Goal: Task Accomplishment & Management: Manage account settings

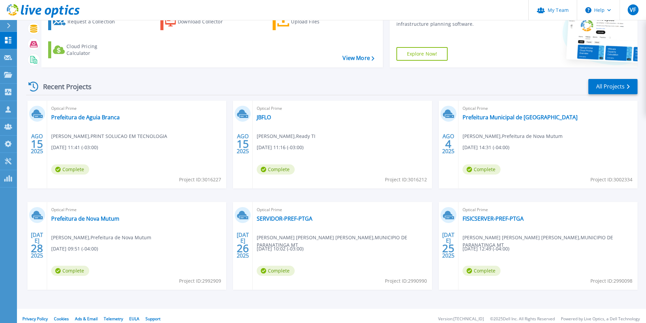
scroll to position [53, 0]
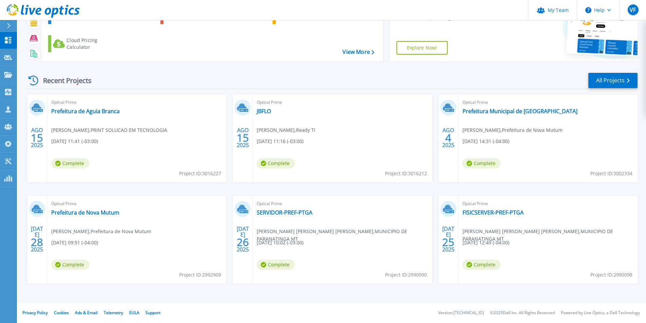
click at [64, 81] on div "Recent Projects" at bounding box center [63, 80] width 75 height 17
click at [604, 80] on link "All Projects" at bounding box center [612, 80] width 49 height 15
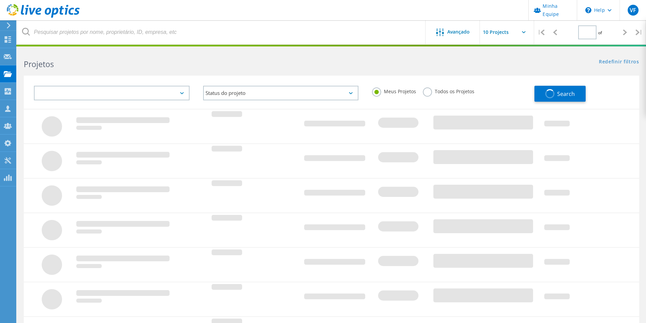
type input "1"
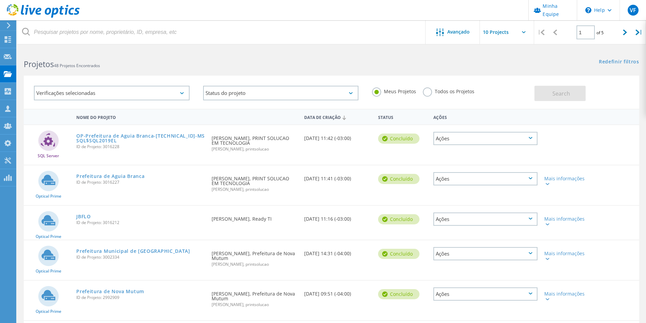
click at [427, 90] on label "Todos os Projetos" at bounding box center [449, 90] width 52 height 6
click at [0, 0] on input "Todos os Projetos" at bounding box center [0, 0] width 0 height 0
click at [541, 97] on button "Search" at bounding box center [559, 93] width 51 height 15
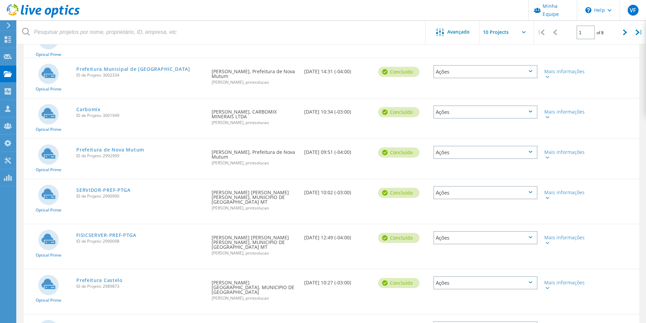
scroll to position [226, 0]
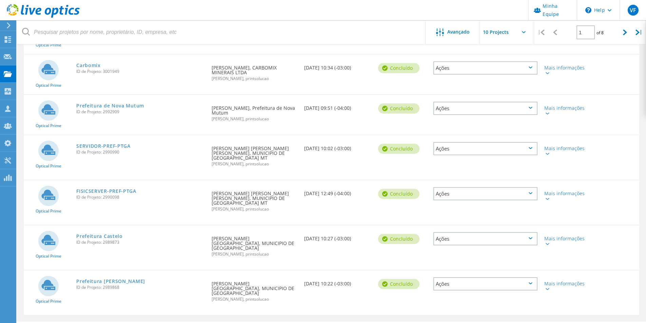
click at [520, 33] on input "text" at bounding box center [514, 32] width 68 height 24
click at [508, 84] on div "Show 40 Projects" at bounding box center [513, 83] width 67 height 11
type input "Show 40 Projects"
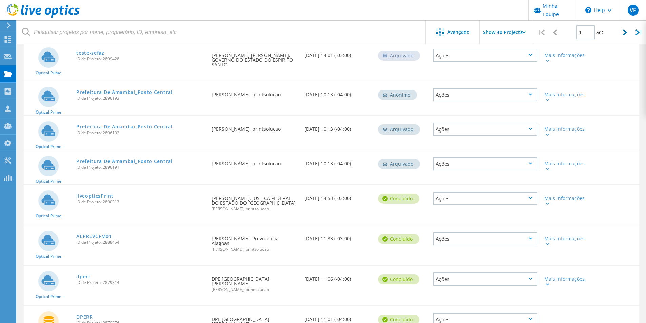
scroll to position [779, 0]
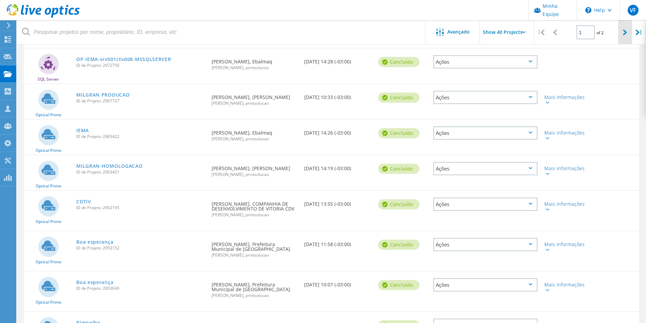
click at [622, 34] on div at bounding box center [625, 32] width 14 height 24
type input "2"
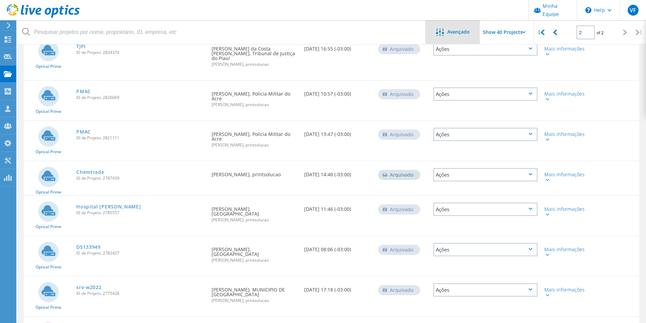
scroll to position [763, 0]
